Goal: Find specific page/section: Find specific page/section

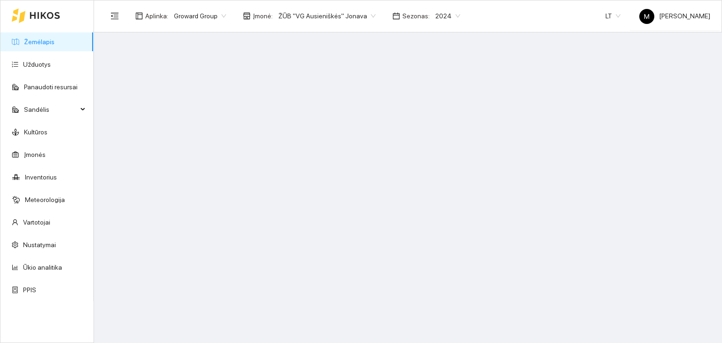
click at [435, 16] on span "2024" at bounding box center [447, 16] width 25 height 14
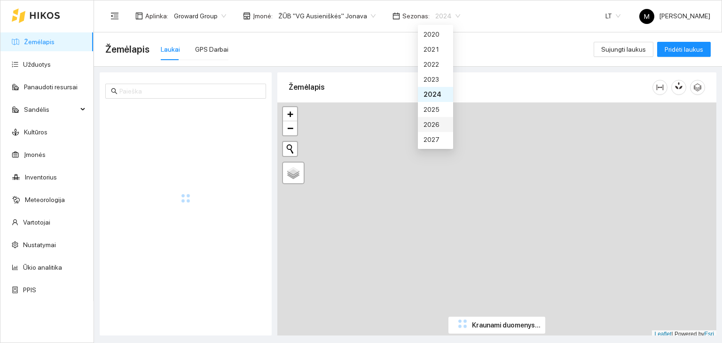
click at [426, 121] on div "2026" at bounding box center [435, 124] width 24 height 10
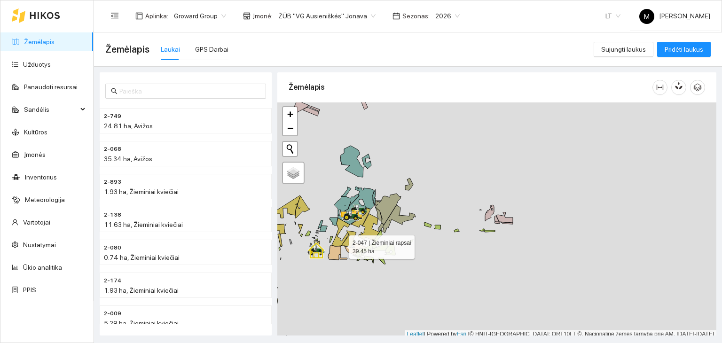
scroll to position [2, 0]
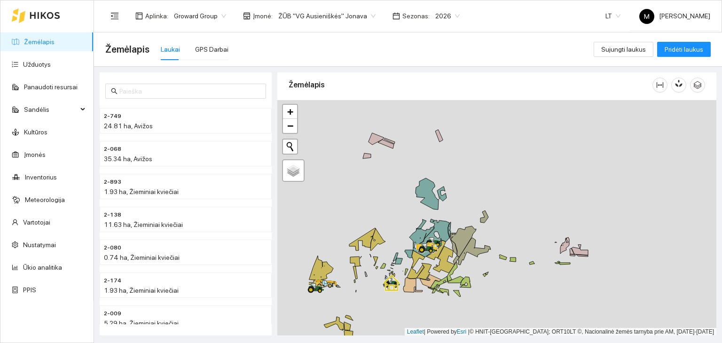
drag, startPoint x: 341, startPoint y: 242, endPoint x: 417, endPoint y: 275, distance: 83.5
click at [416, 276] on icon at bounding box center [416, 264] width 18 height 28
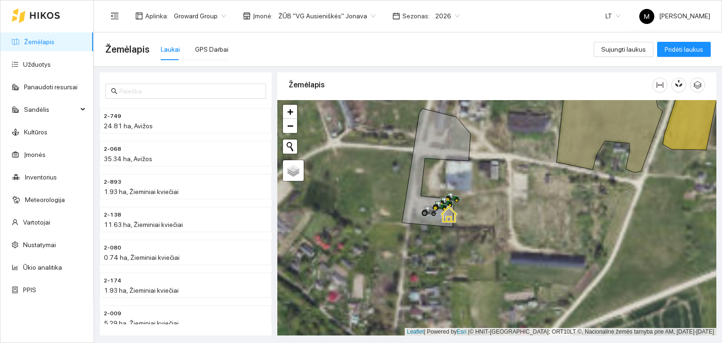
drag, startPoint x: 360, startPoint y: 245, endPoint x: 404, endPoint y: 235, distance: 45.2
click at [404, 235] on div at bounding box center [496, 218] width 439 height 236
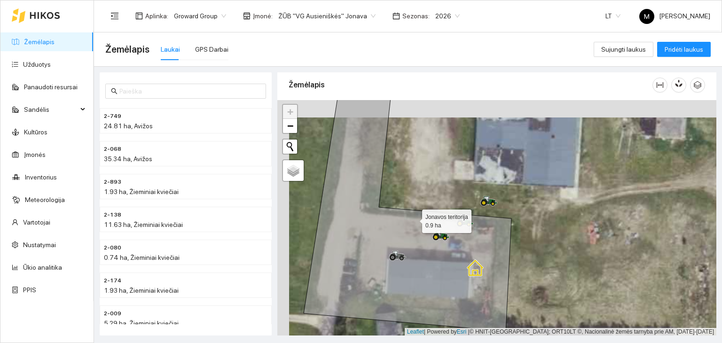
drag, startPoint x: 357, startPoint y: 232, endPoint x: 415, endPoint y: 219, distance: 59.8
click at [415, 219] on icon at bounding box center [438, 196] width 268 height 269
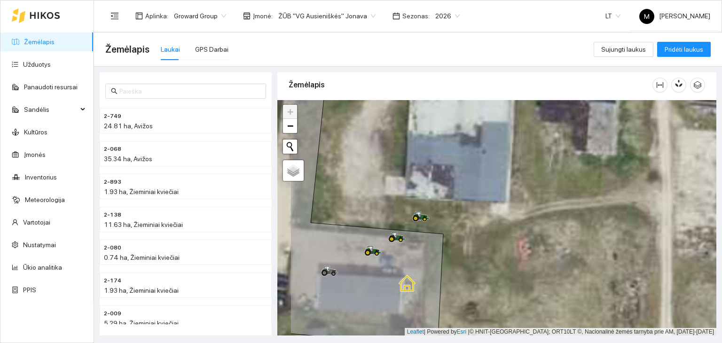
drag, startPoint x: 392, startPoint y: 265, endPoint x: 466, endPoint y: 241, distance: 78.0
click at [466, 241] on icon at bounding box center [397, 205] width 214 height 282
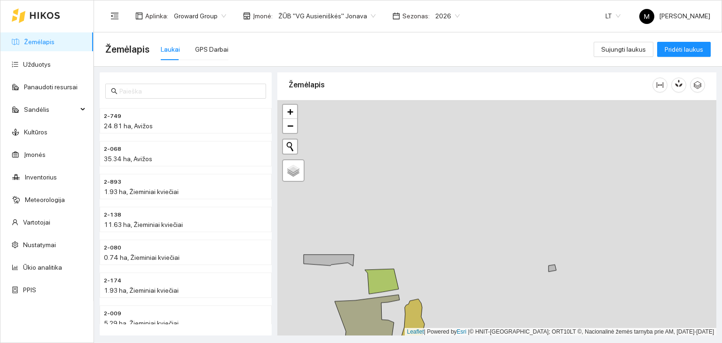
drag, startPoint x: 563, startPoint y: 144, endPoint x: 316, endPoint y: 342, distance: 317.0
click at [316, 343] on main "Žemėlapis Laukai GPS Darbai Sujungti laukus Pridėti laukus 2-749 24.81 ha, Aviž…" at bounding box center [408, 187] width 628 height 311
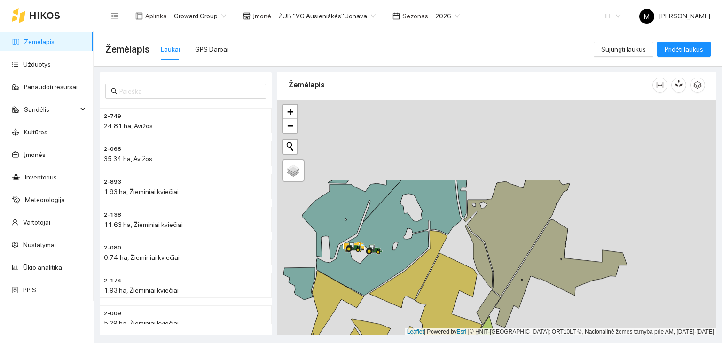
drag, startPoint x: 403, startPoint y: 170, endPoint x: 289, endPoint y: 265, distance: 148.1
click at [288, 269] on icon at bounding box center [298, 283] width 31 height 32
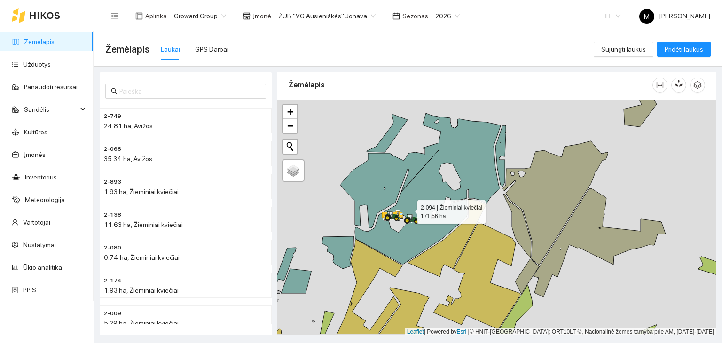
drag, startPoint x: 365, startPoint y: 235, endPoint x: 410, endPoint y: 206, distance: 54.0
click at [410, 206] on icon at bounding box center [421, 188] width 160 height 151
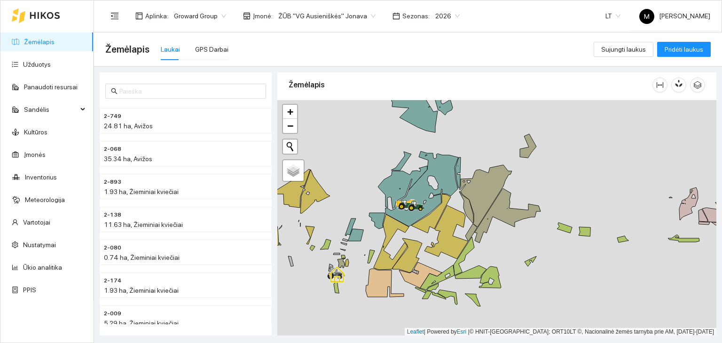
drag, startPoint x: 433, startPoint y: 138, endPoint x: 416, endPoint y: 168, distance: 34.5
click at [416, 168] on icon at bounding box center [418, 188] width 80 height 75
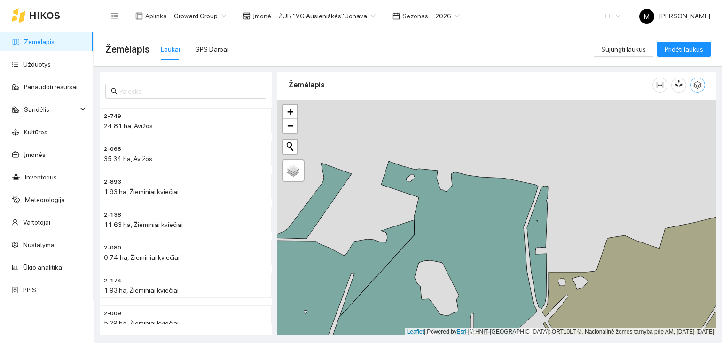
click at [697, 87] on icon "button" at bounding box center [697, 85] width 8 height 8
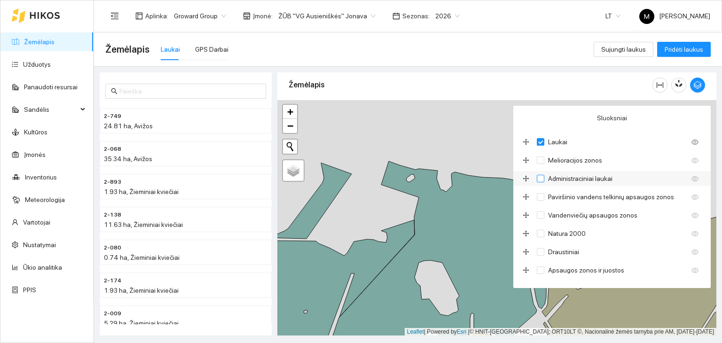
click at [539, 180] on input "Administraciniai laukai" at bounding box center [541, 179] width 8 height 8
checkbox input "true"
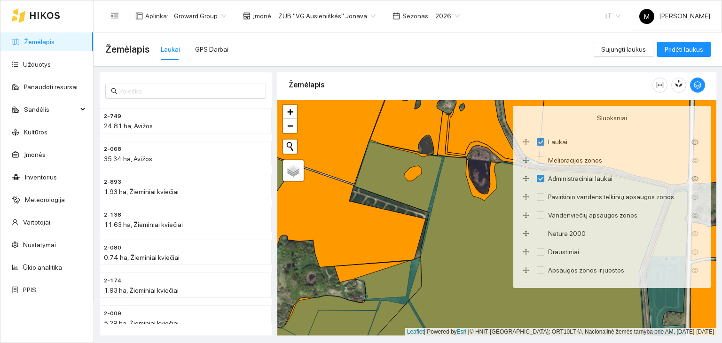
click at [480, 138] on div at bounding box center [496, 218] width 439 height 236
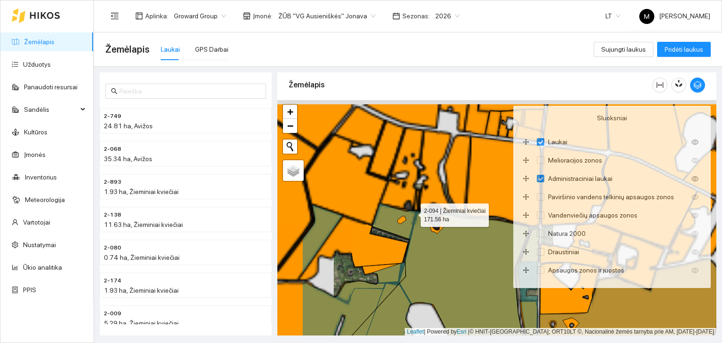
drag, startPoint x: 342, startPoint y: 156, endPoint x: 422, endPoint y: 209, distance: 95.4
click at [423, 209] on icon at bounding box center [415, 309] width 227 height 212
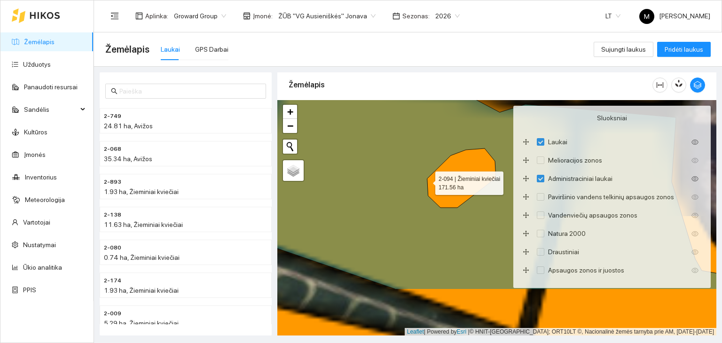
drag, startPoint x: 425, startPoint y: 227, endPoint x: 431, endPoint y: 180, distance: 47.3
click at [428, 181] on icon at bounding box center [499, 167] width 528 height 246
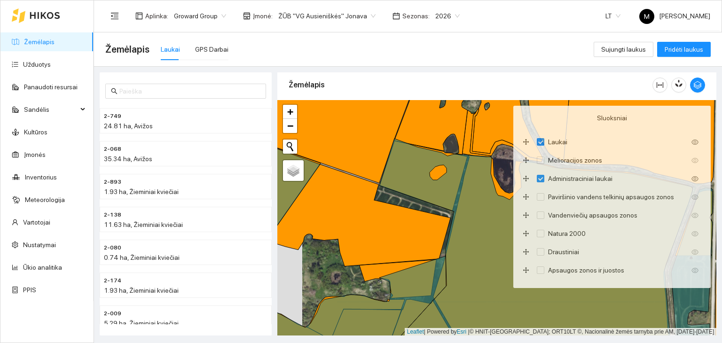
click at [474, 117] on div at bounding box center [496, 218] width 439 height 236
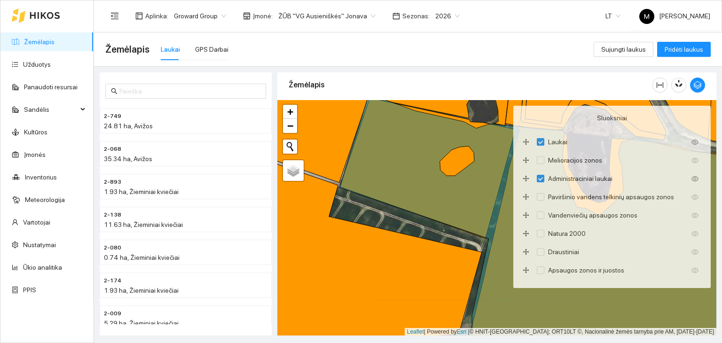
click at [435, 16] on span "2026" at bounding box center [447, 16] width 24 height 14
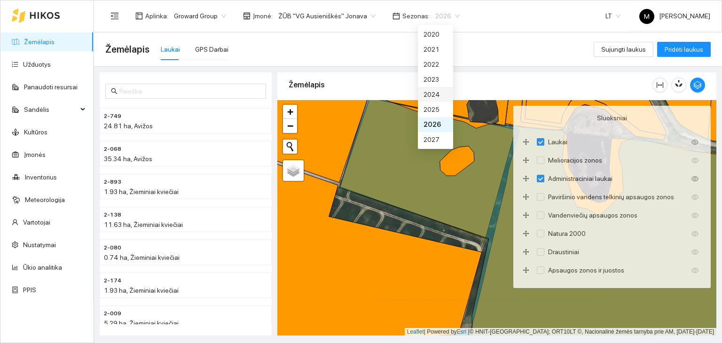
click at [432, 94] on div "2024" at bounding box center [435, 94] width 24 height 10
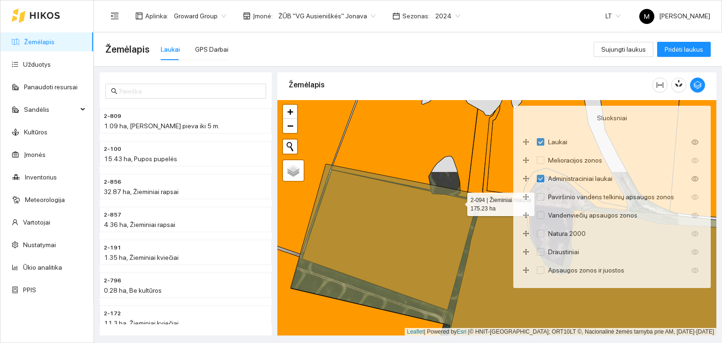
drag, startPoint x: 468, startPoint y: 139, endPoint x: 459, endPoint y: 201, distance: 63.3
click at [459, 201] on icon at bounding box center [520, 293] width 461 height 259
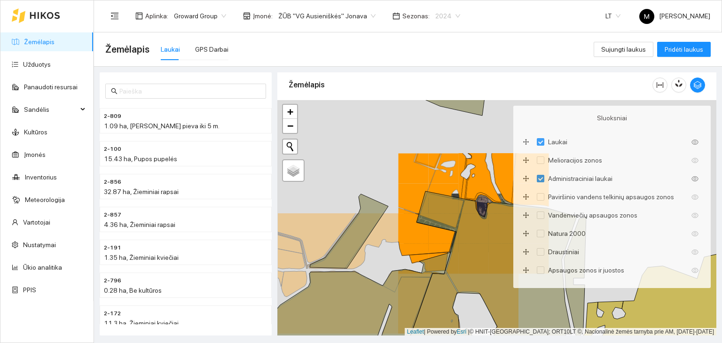
click at [435, 14] on span "2024" at bounding box center [447, 16] width 25 height 14
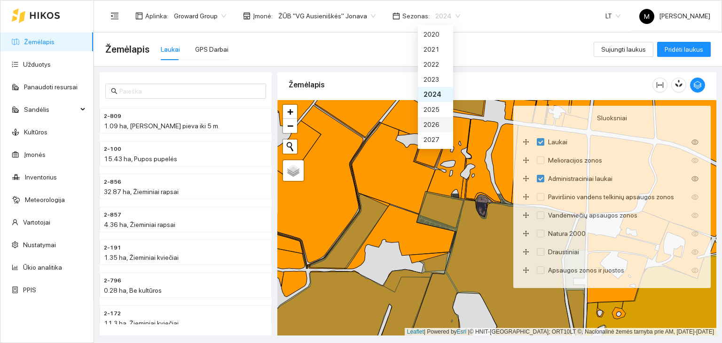
click at [425, 125] on div "2026" at bounding box center [435, 124] width 24 height 10
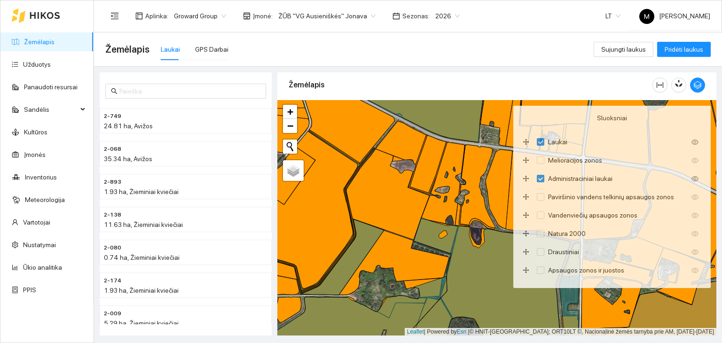
click at [432, 163] on div at bounding box center [496, 218] width 439 height 236
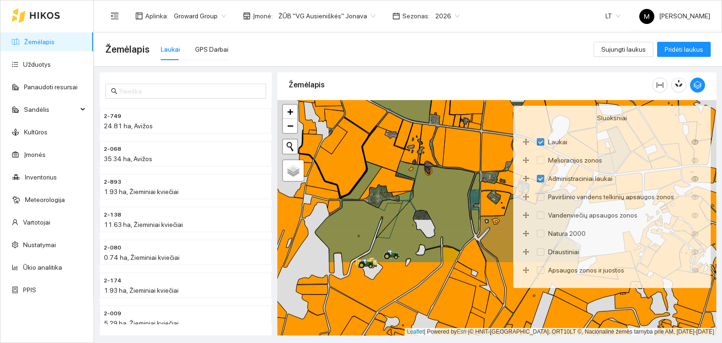
drag, startPoint x: 421, startPoint y: 297, endPoint x: 400, endPoint y: 200, distance: 99.5
click at [400, 200] on icon at bounding box center [395, 212] width 160 height 102
